Goal: Find contact information: Find contact information

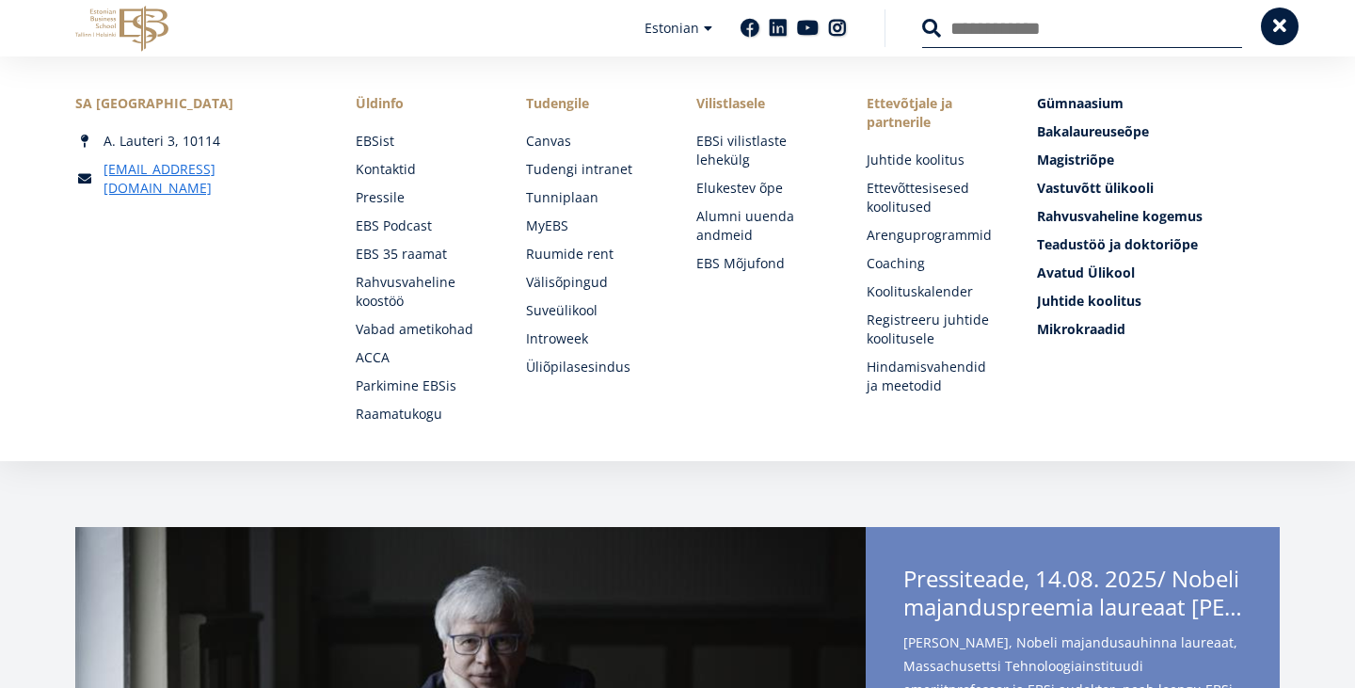
click at [1287, 24] on span at bounding box center [1280, 26] width 19 height 19
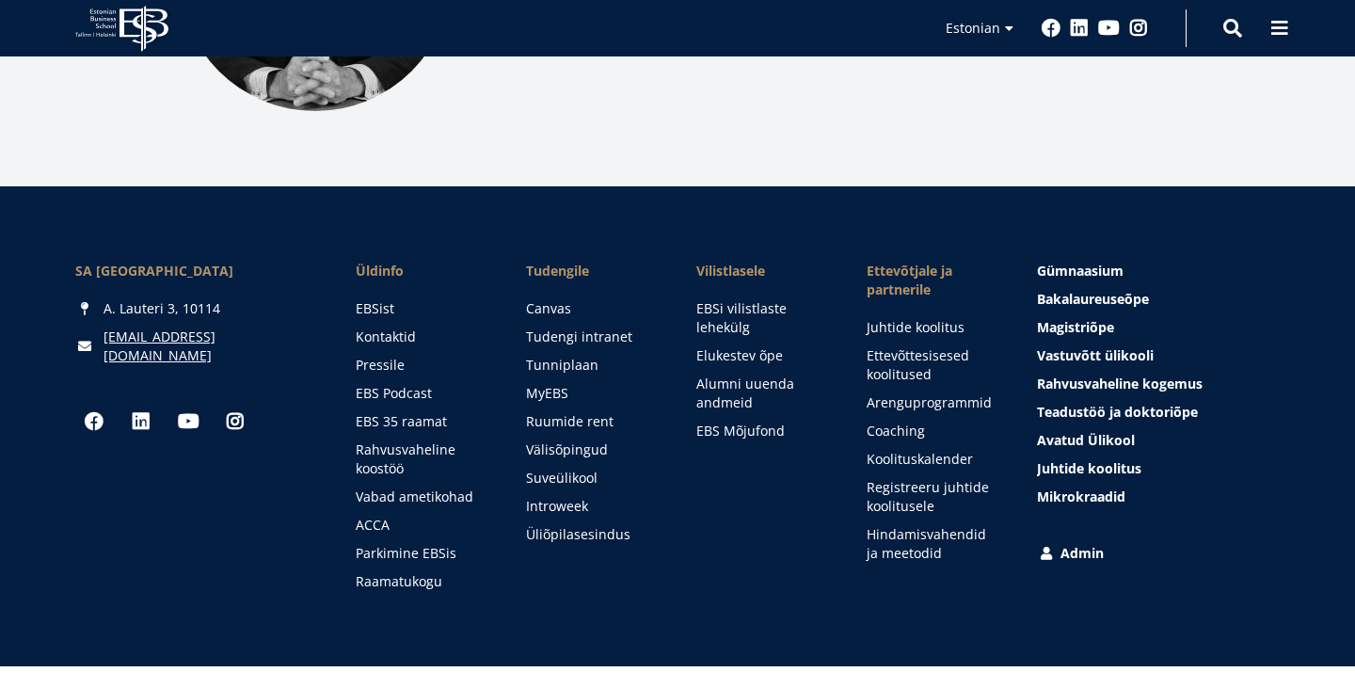
scroll to position [2691, 0]
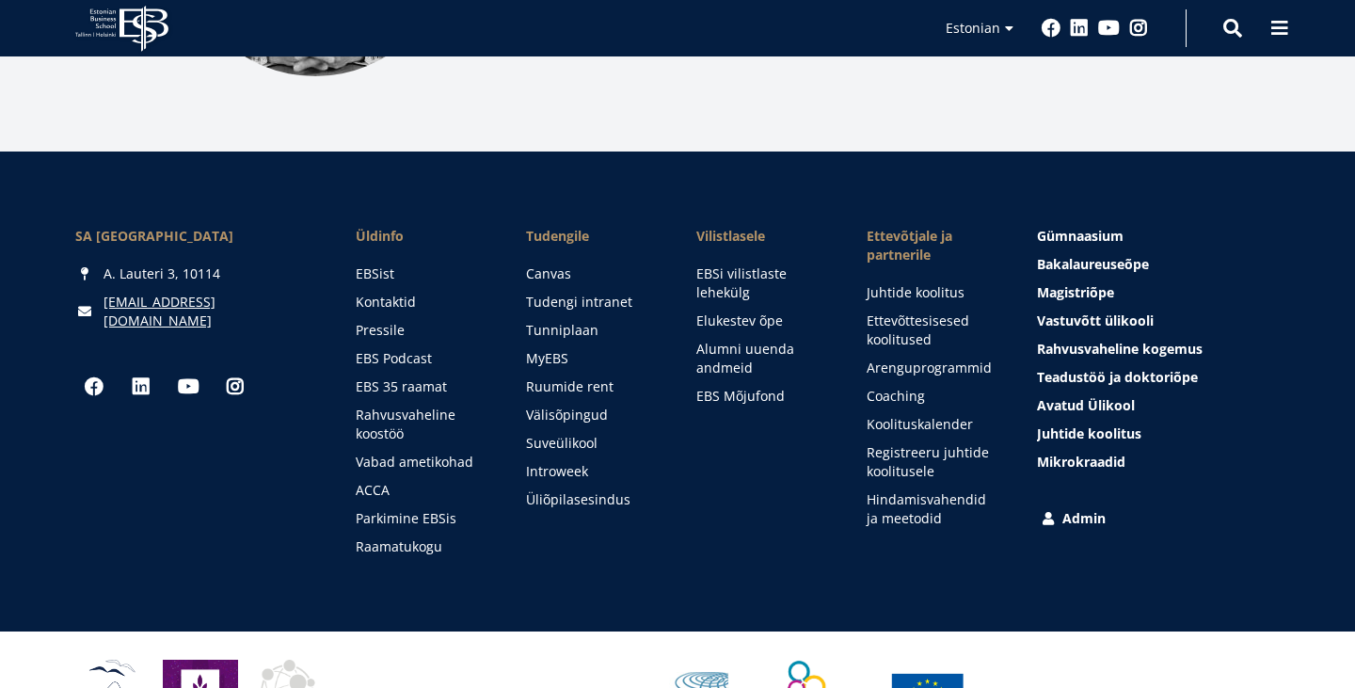
click at [1070, 517] on link "Admin" at bounding box center [1160, 518] width 243 height 19
click at [394, 307] on link "Kontaktid" at bounding box center [424, 302] width 133 height 19
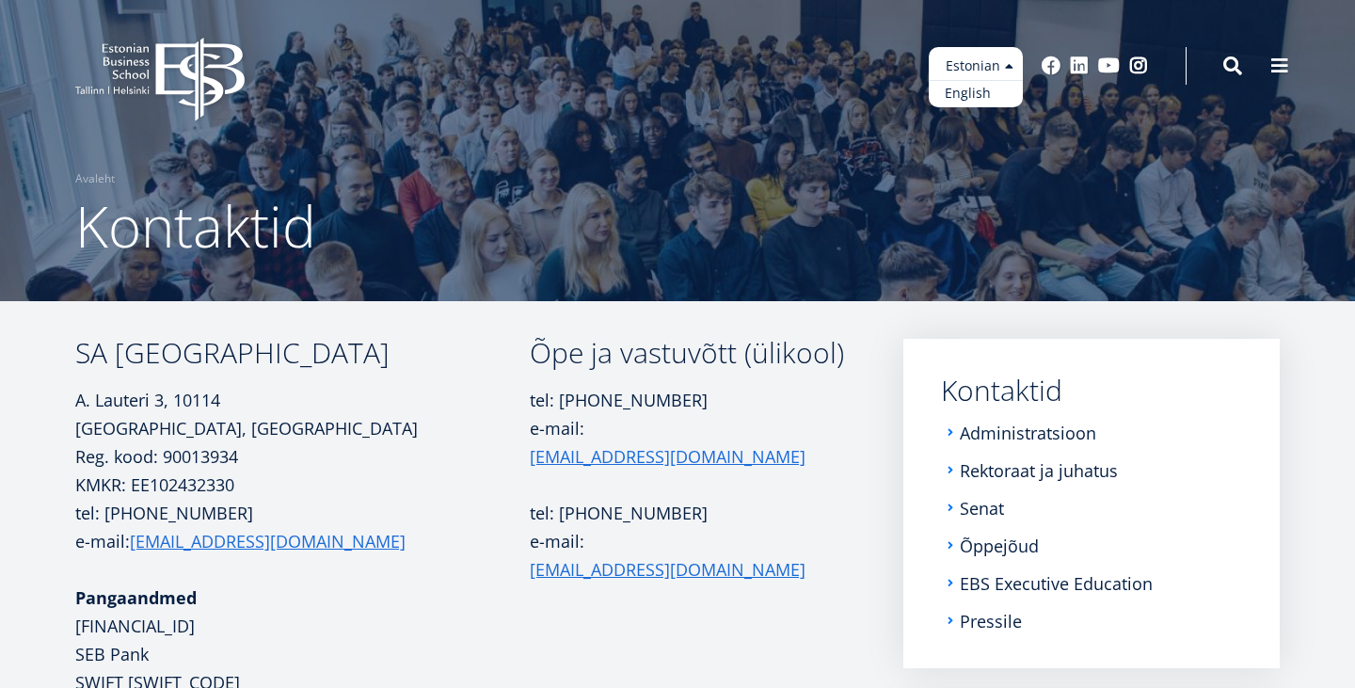
click at [970, 91] on link "English" at bounding box center [976, 93] width 94 height 27
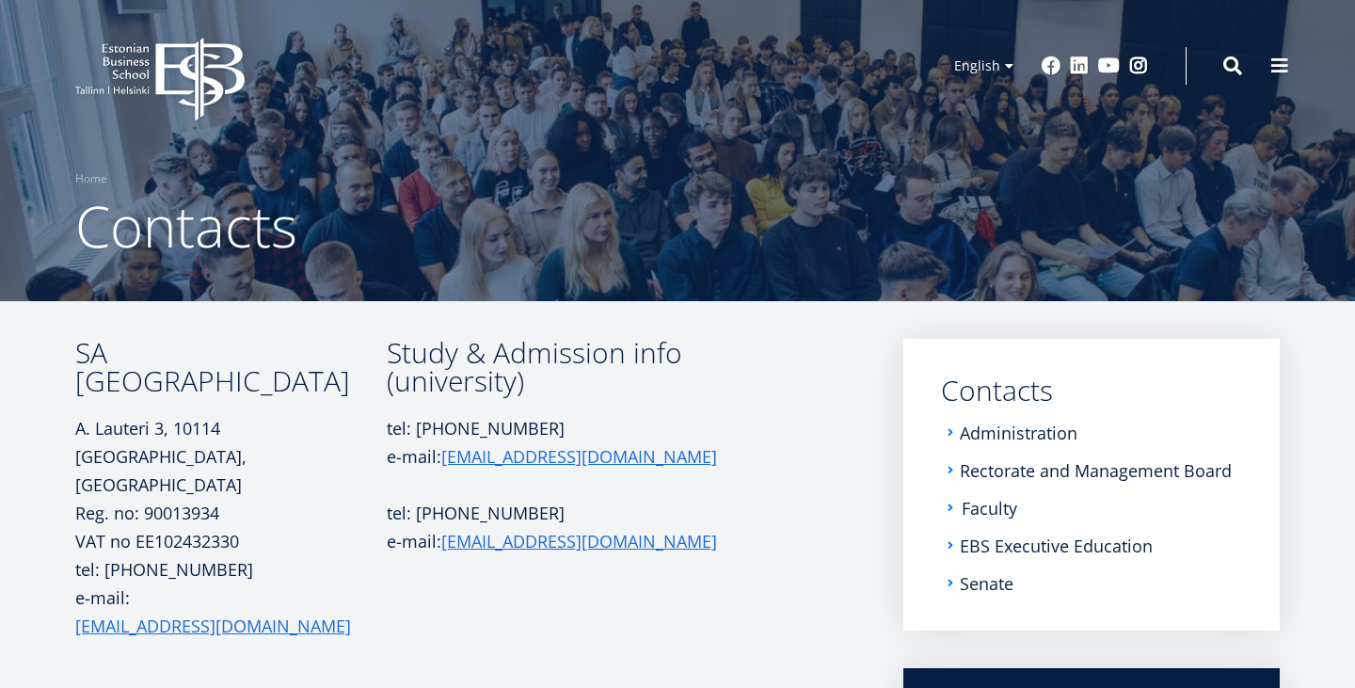
click at [981, 499] on link "Faculty" at bounding box center [990, 508] width 56 height 19
click at [1034, 434] on link "Administration" at bounding box center [1021, 433] width 118 height 19
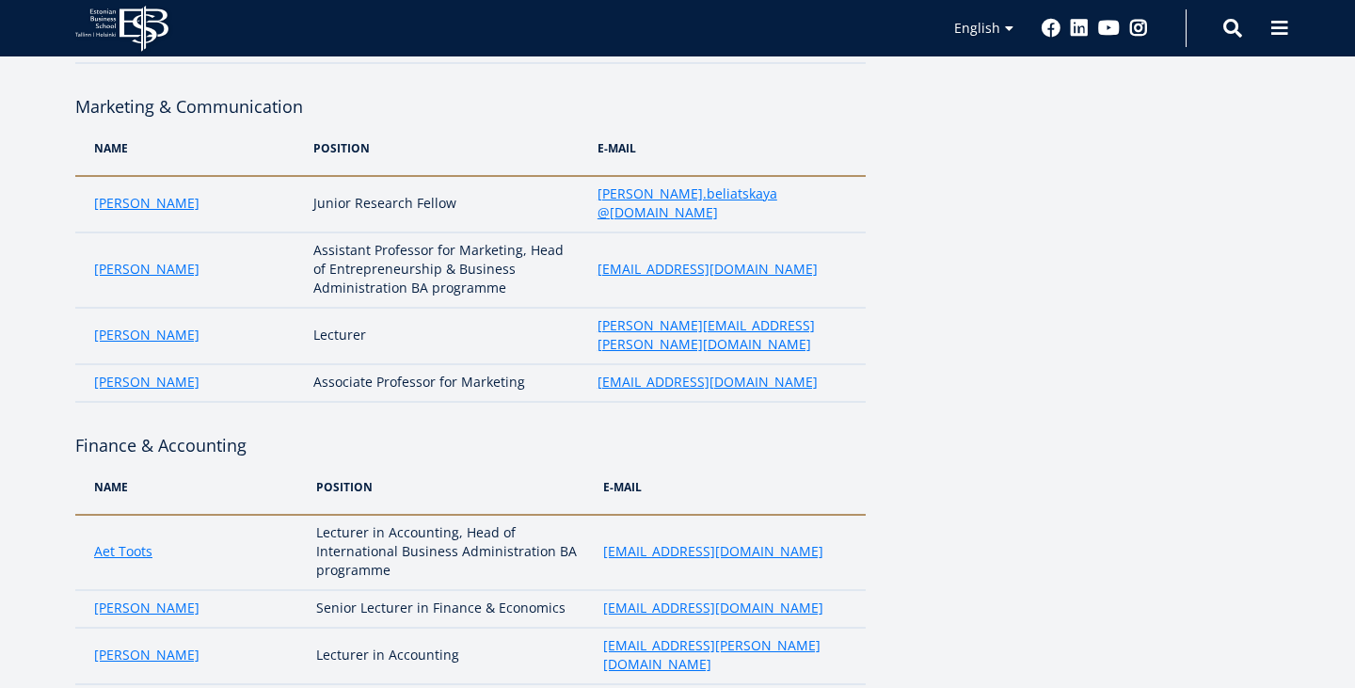
scroll to position [2911, 0]
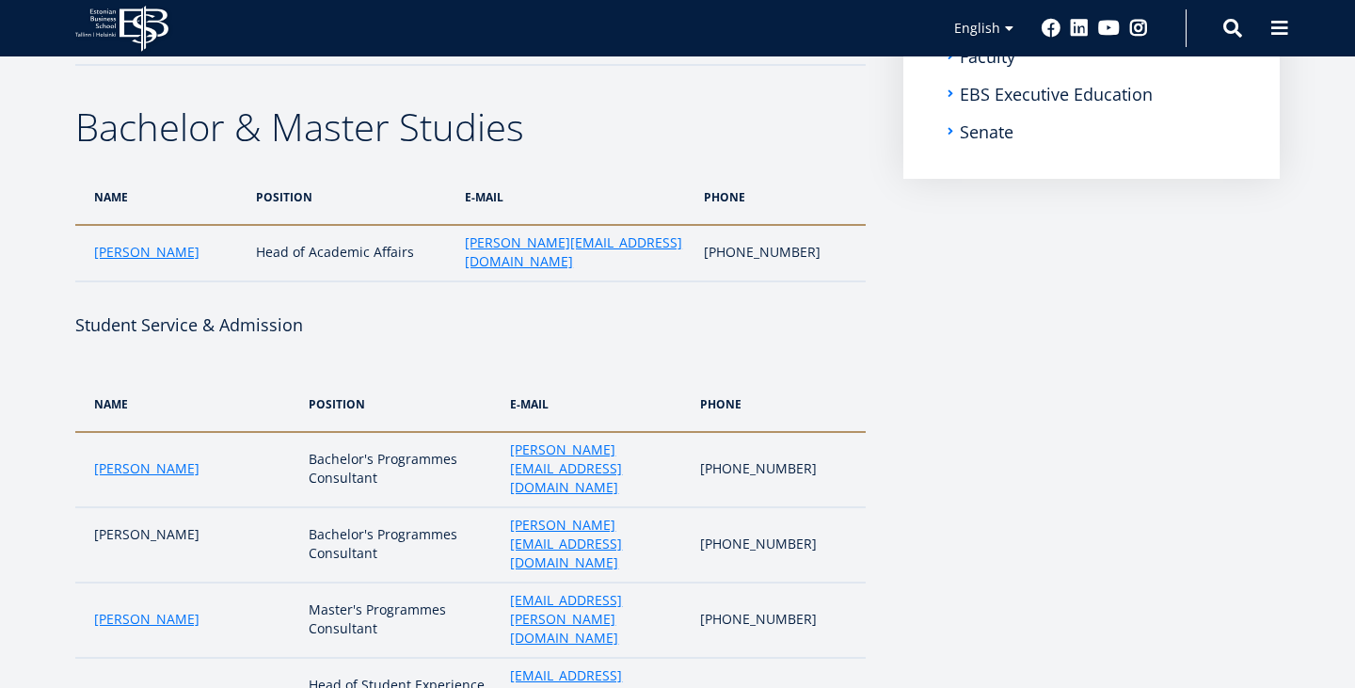
scroll to position [455, 0]
